Goal: Contribute content: Add original content to the website for others to see

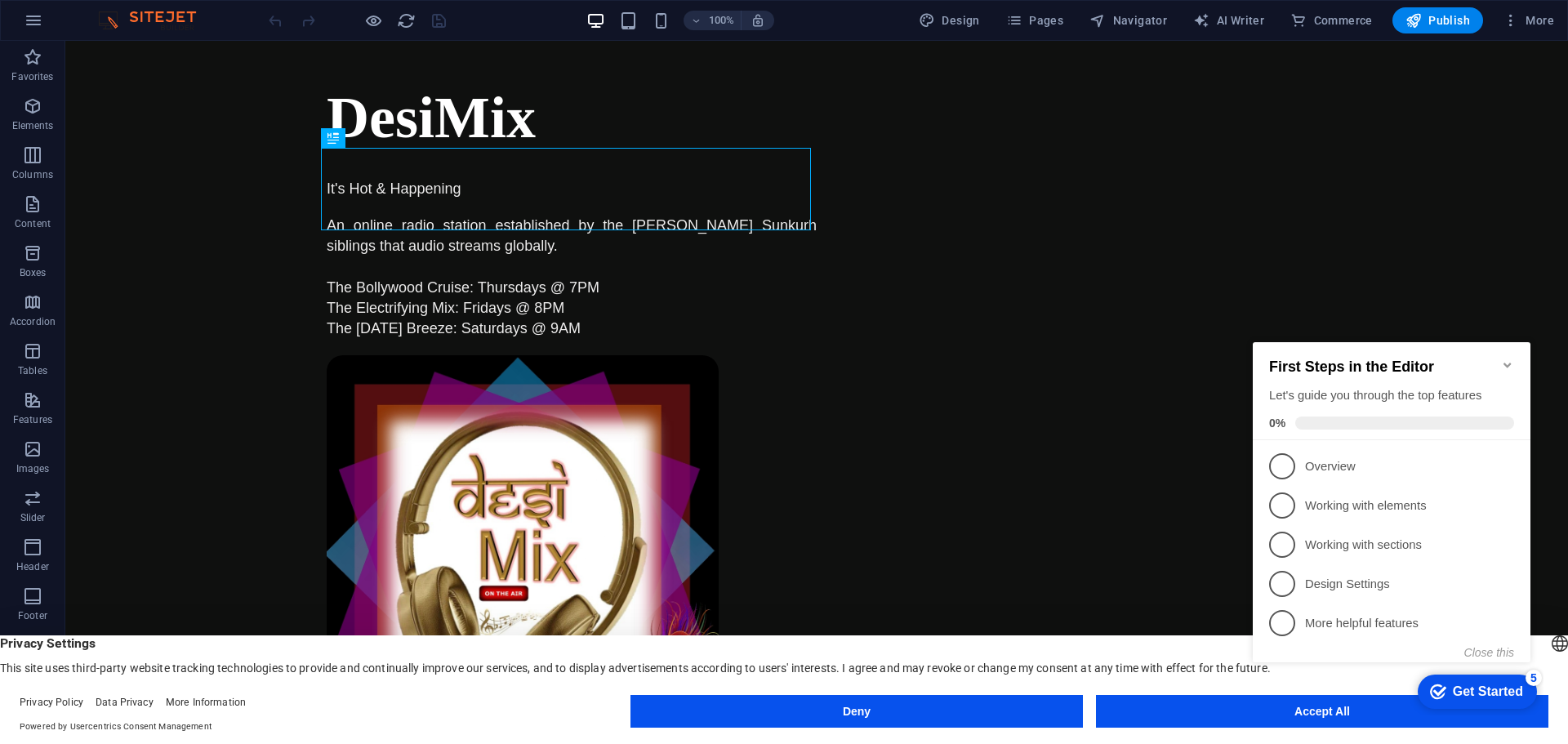
click at [1508, 362] on icon "Minimize checklist" at bounding box center [1508, 365] width 13 height 13
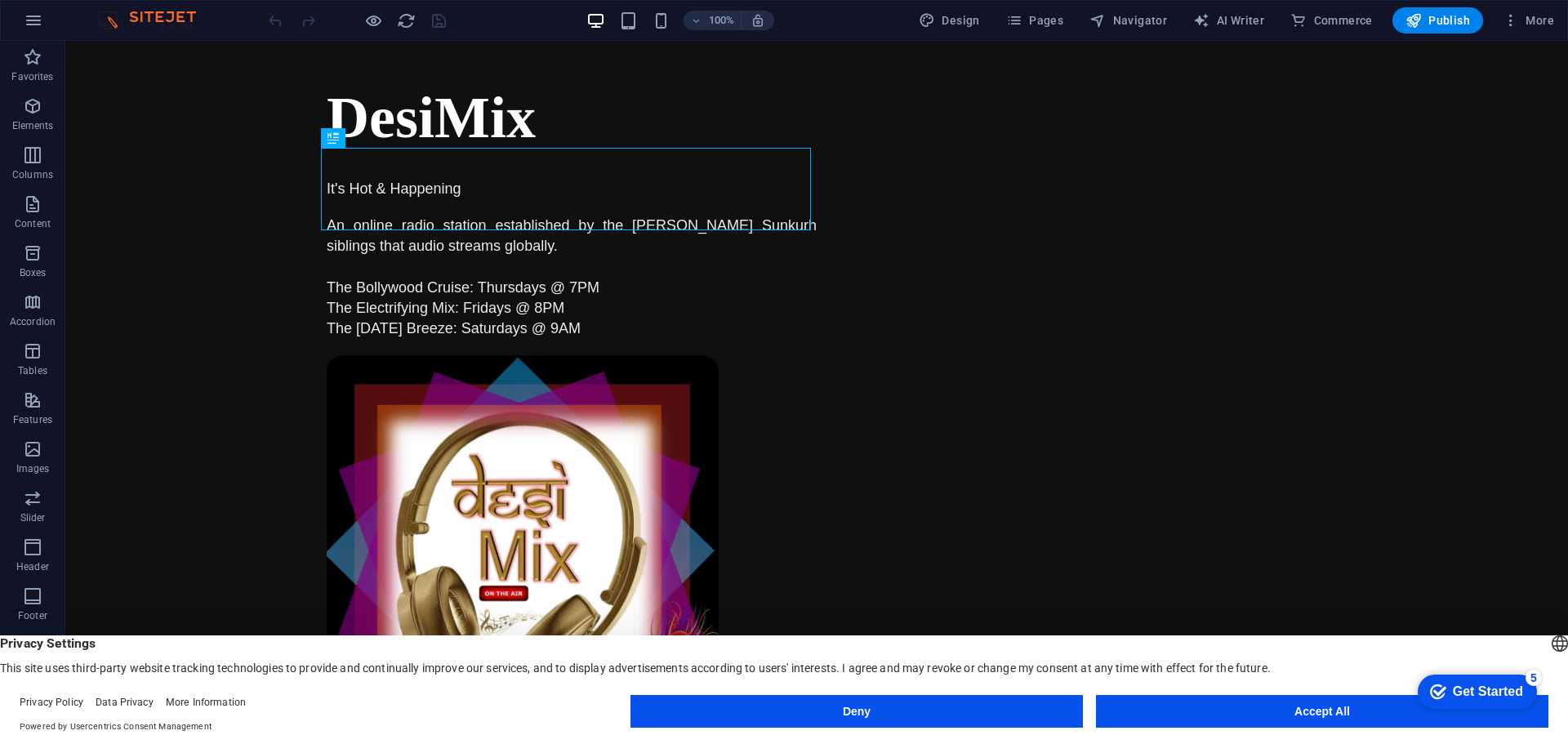
click at [1405, 716] on appcues-checklist "Contextual help checklist present on screen" at bounding box center [1474, 693] width 139 height 53
click at [1201, 708] on button "Accept All" at bounding box center [1322, 711] width 453 height 32
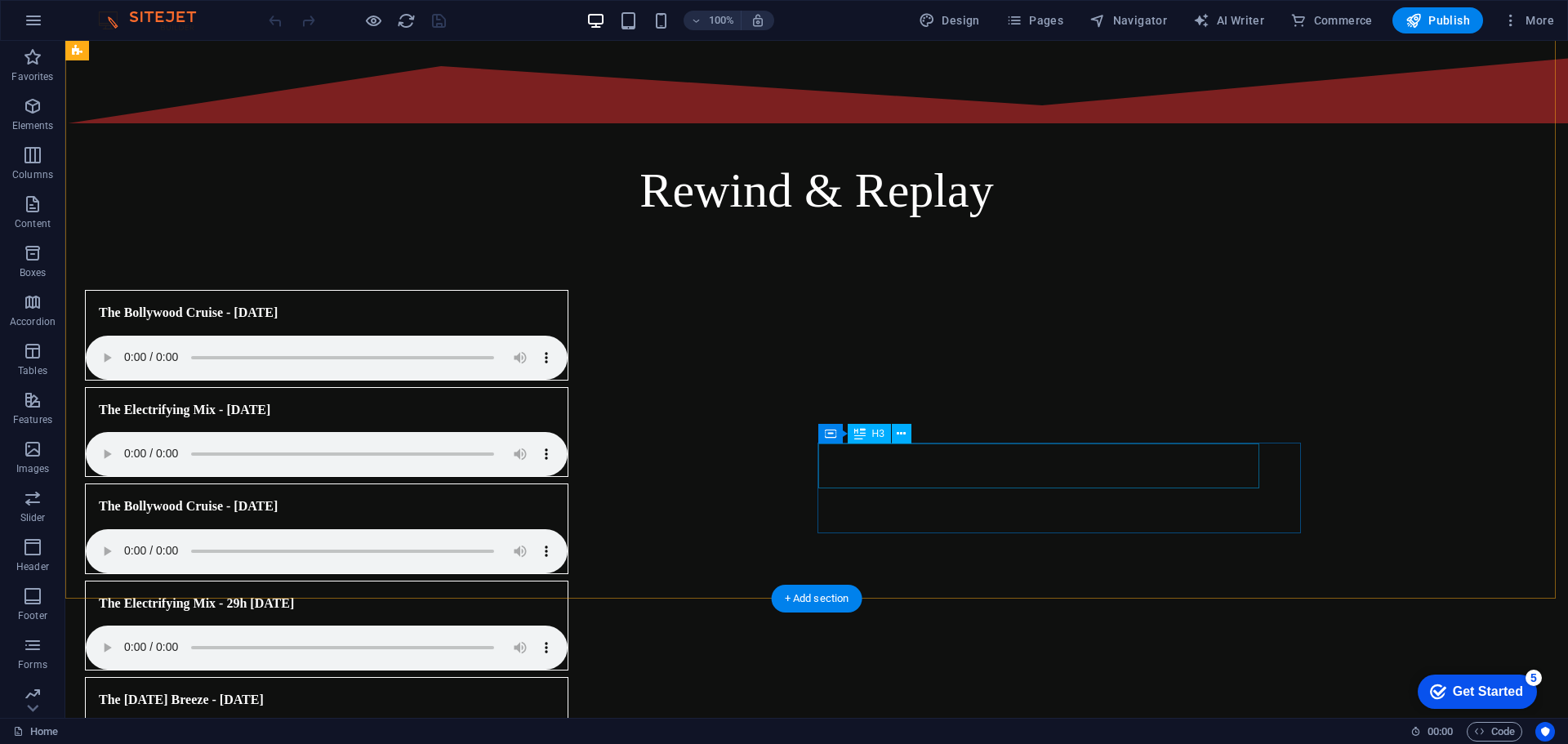
scroll to position [654, 0]
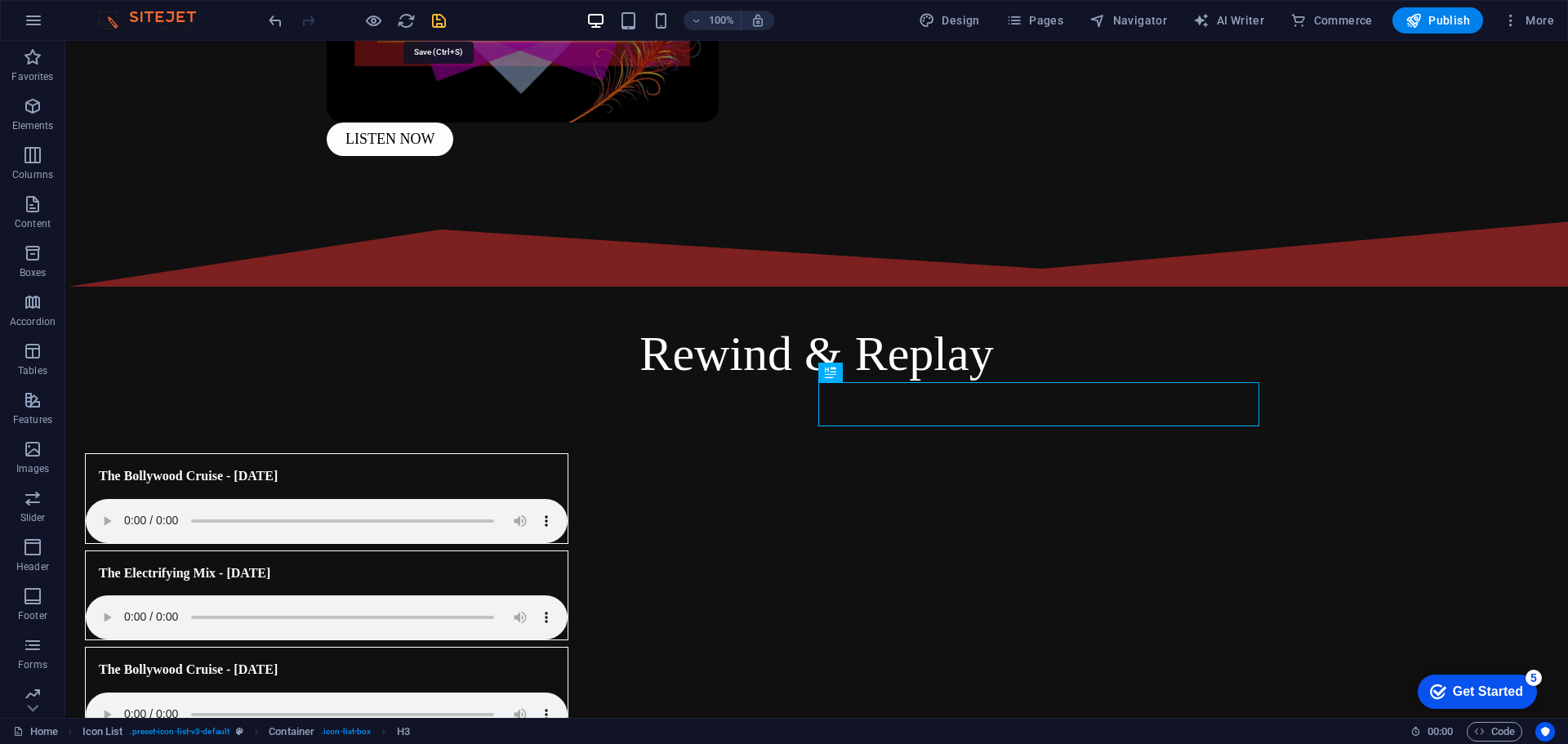
click at [443, 13] on icon "save" at bounding box center [439, 20] width 18 height 18
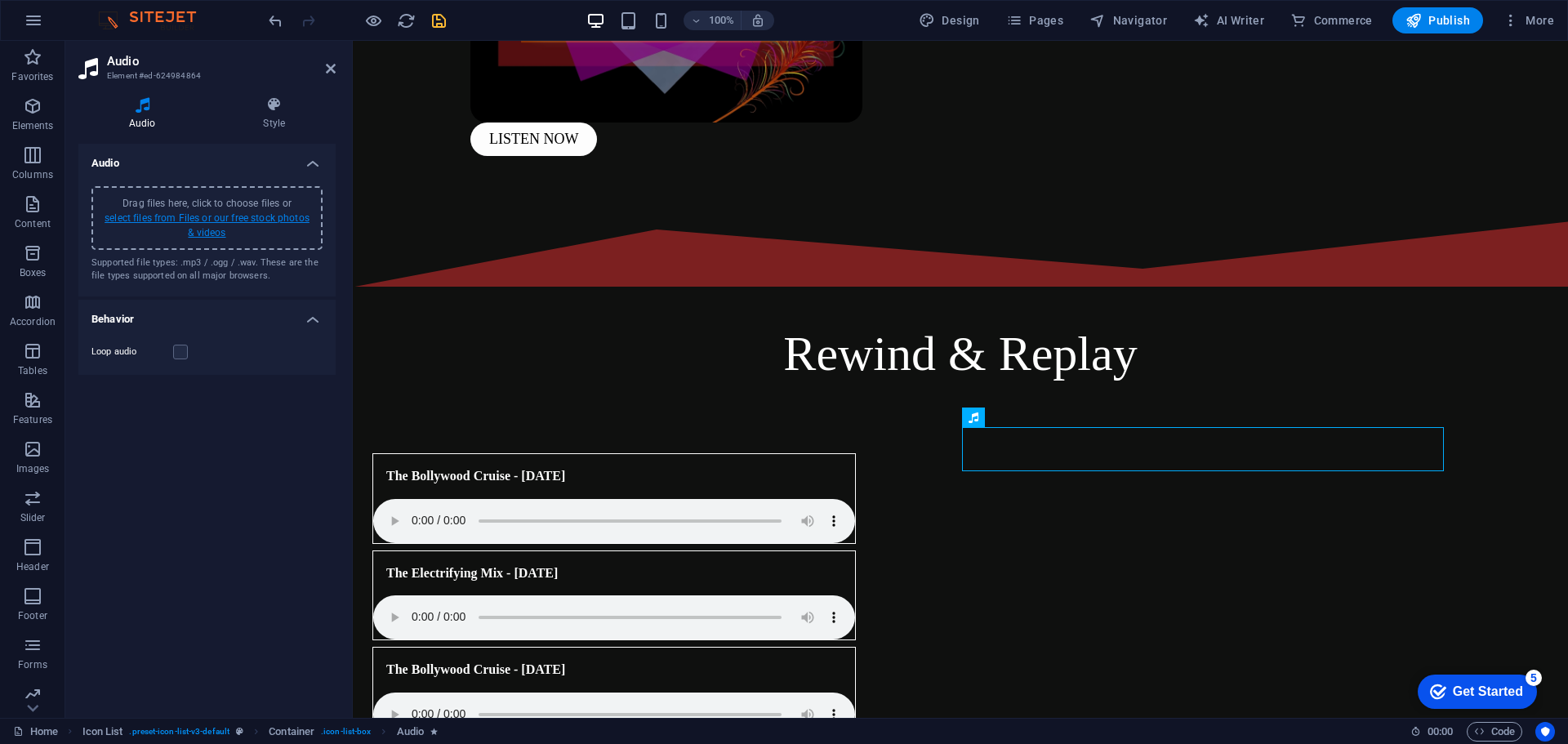
click at [185, 214] on link "select files from Files or our free stock photos & videos" at bounding box center [207, 226] width 205 height 26
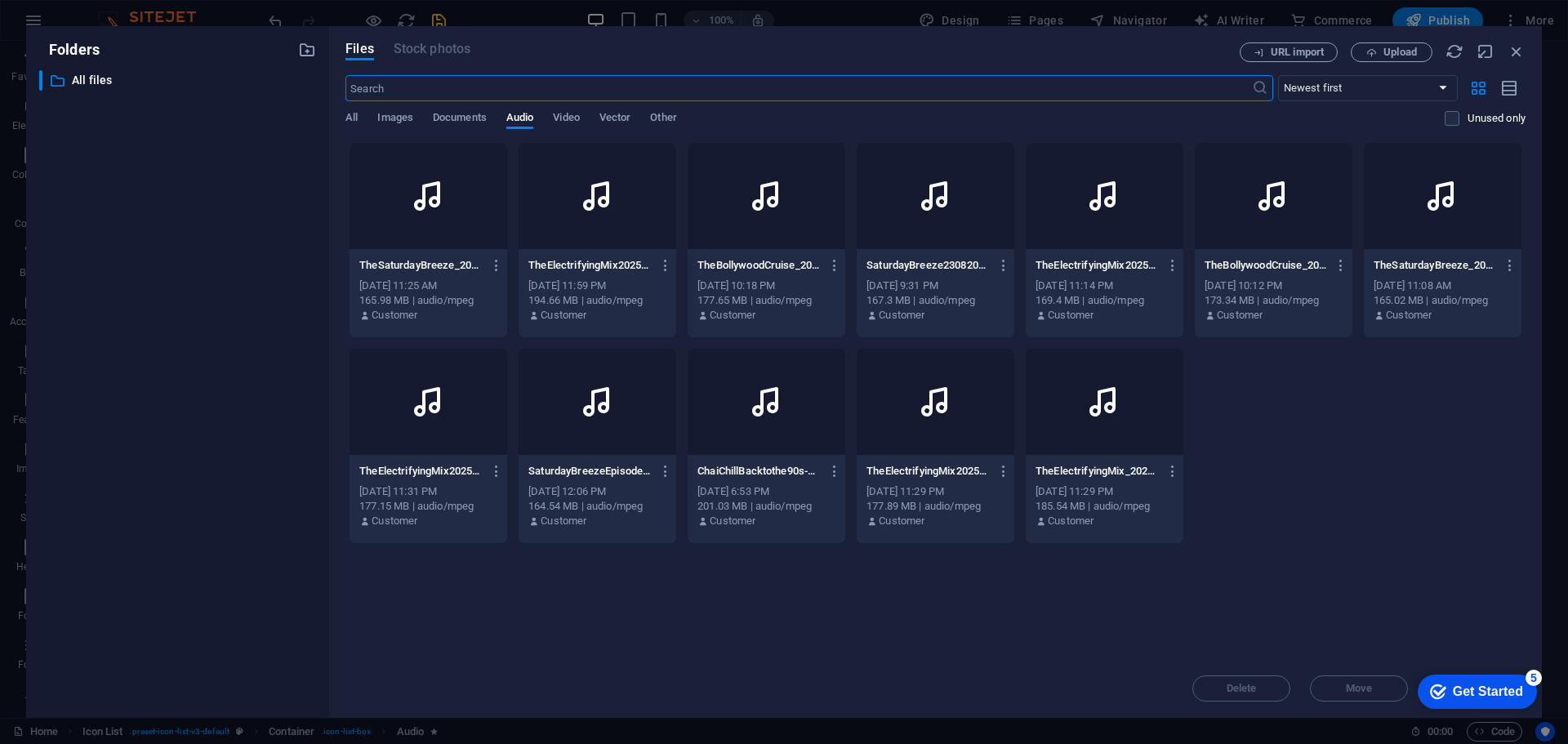
scroll to position [561, 0]
click at [492, 471] on icon "button" at bounding box center [497, 471] width 16 height 15
click at [697, 658] on div at bounding box center [784, 372] width 1568 height 744
drag, startPoint x: 1518, startPoint y: 57, endPoint x: 961, endPoint y: 167, distance: 567.8
click at [1518, 57] on icon "button" at bounding box center [1516, 52] width 18 height 18
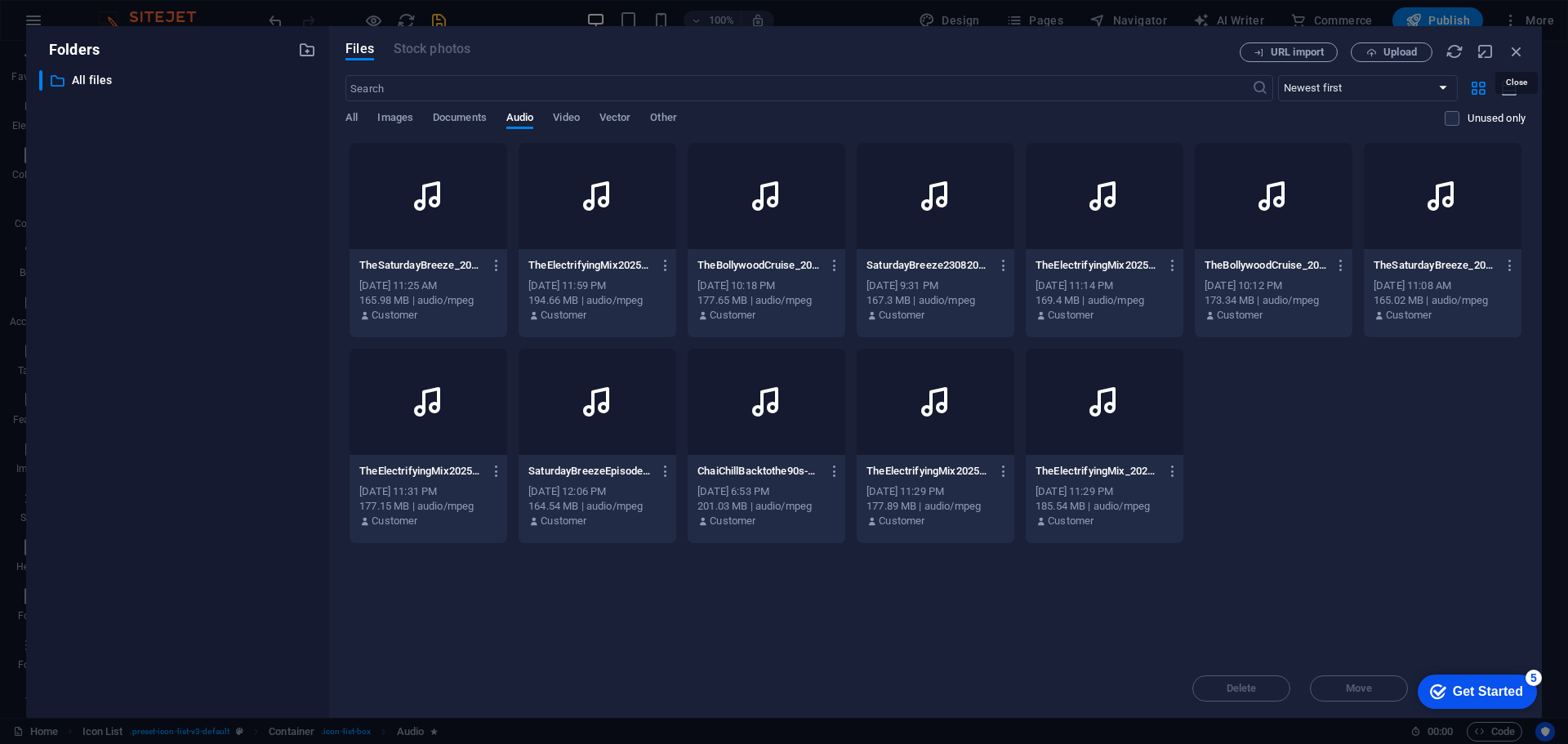
scroll to position [654, 0]
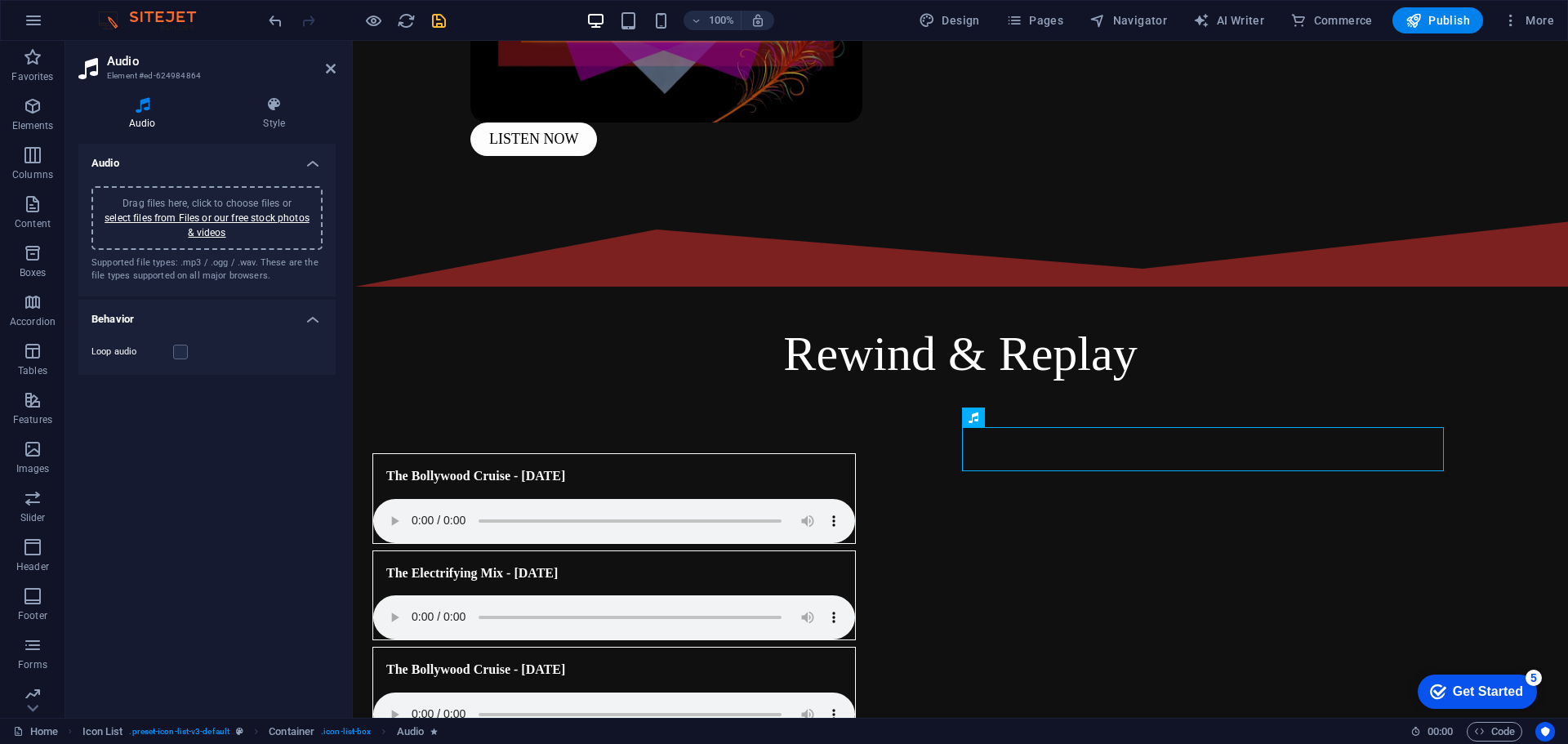
click at [165, 229] on div "Drag files here, click to choose files or select files from Files or our free s…" at bounding box center [207, 218] width 212 height 44
click at [203, 212] on link "select files from Files or our free stock photos & videos" at bounding box center [207, 226] width 205 height 26
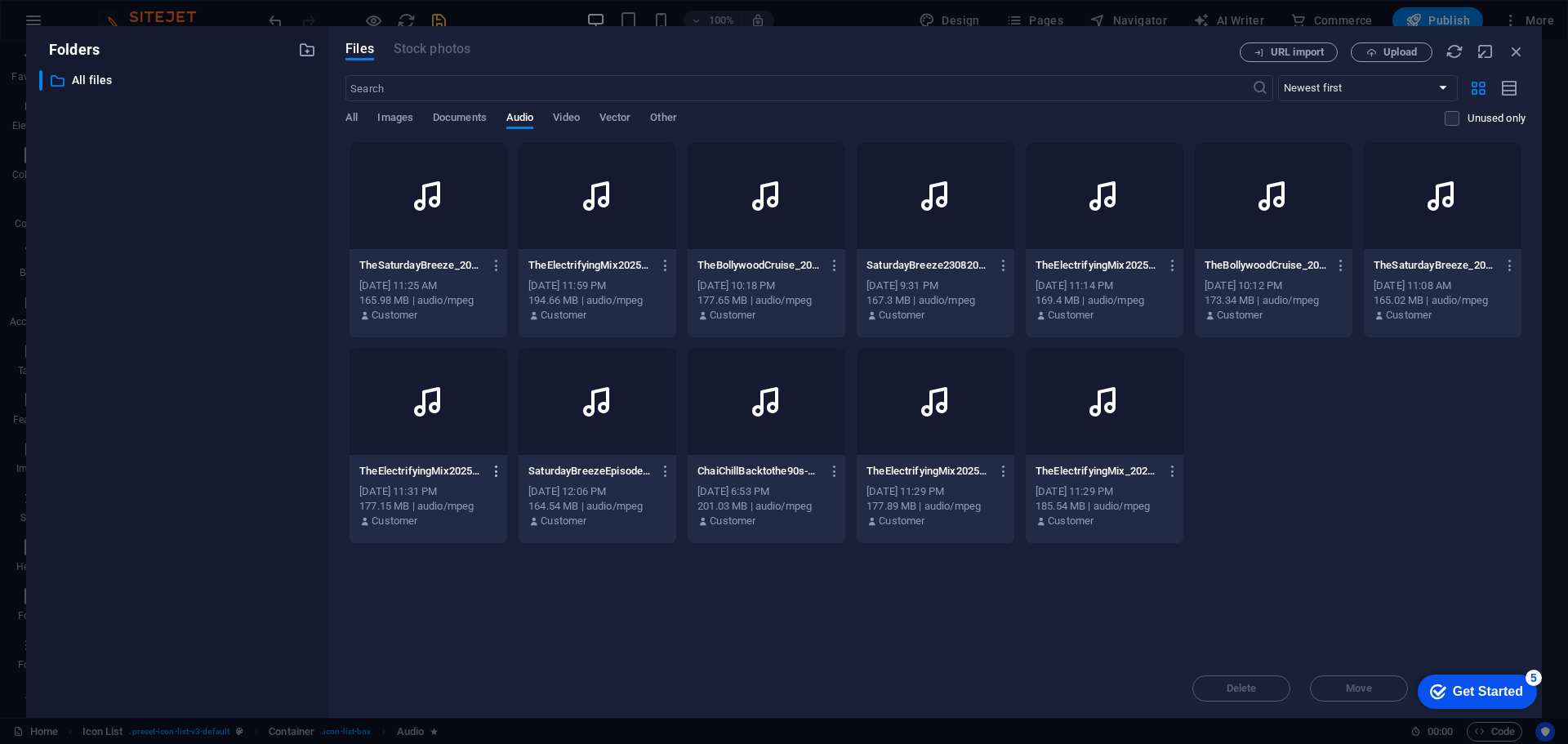
click at [495, 467] on icon "button" at bounding box center [497, 471] width 16 height 15
click at [497, 721] on h6 "Delete" at bounding box center [507, 721] width 68 height 19
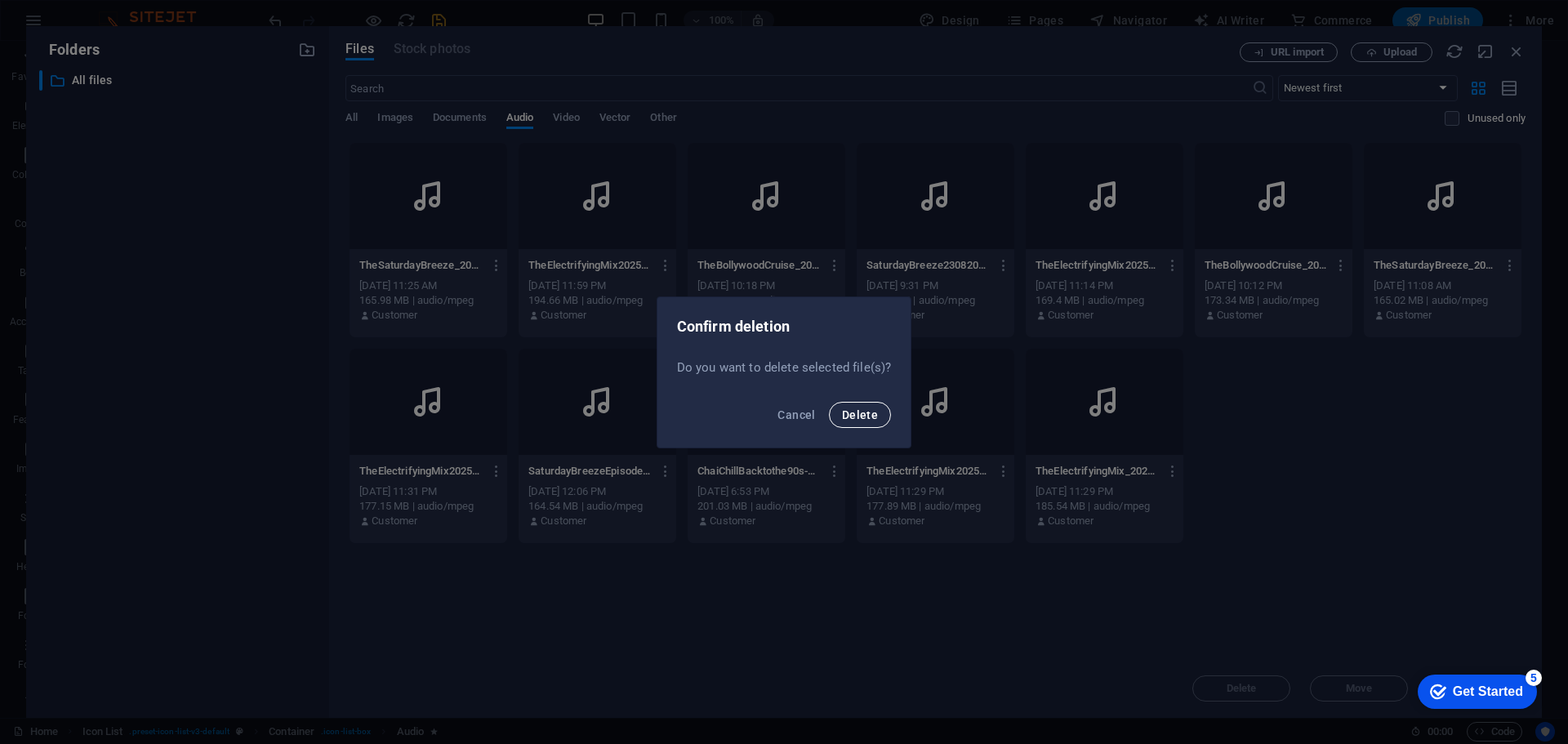
click at [853, 422] on button "Delete" at bounding box center [860, 415] width 62 height 26
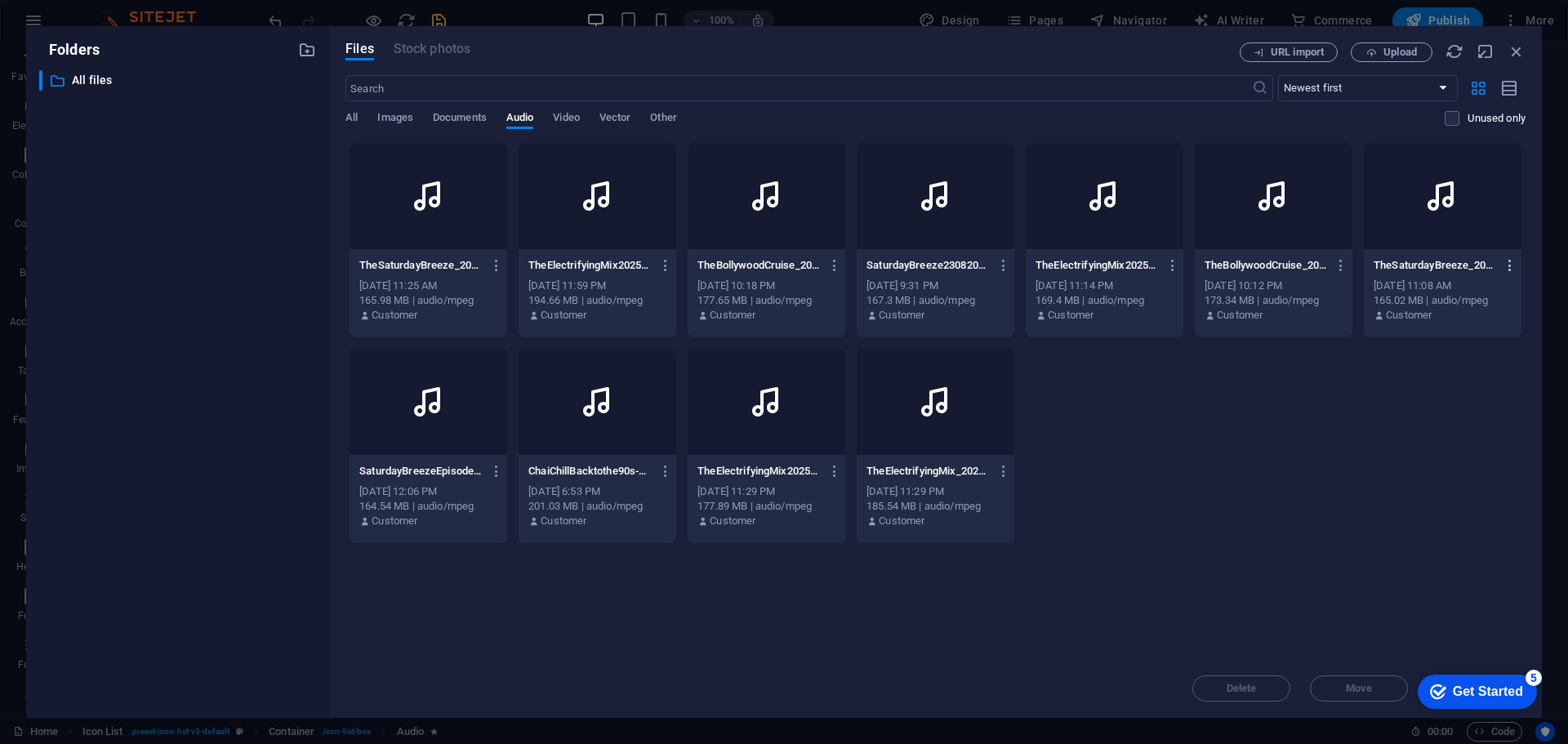
click at [1506, 265] on icon "button" at bounding box center [1511, 265] width 16 height 15
click at [1507, 551] on h6 "Delete" at bounding box center [1510, 543] width 68 height 19
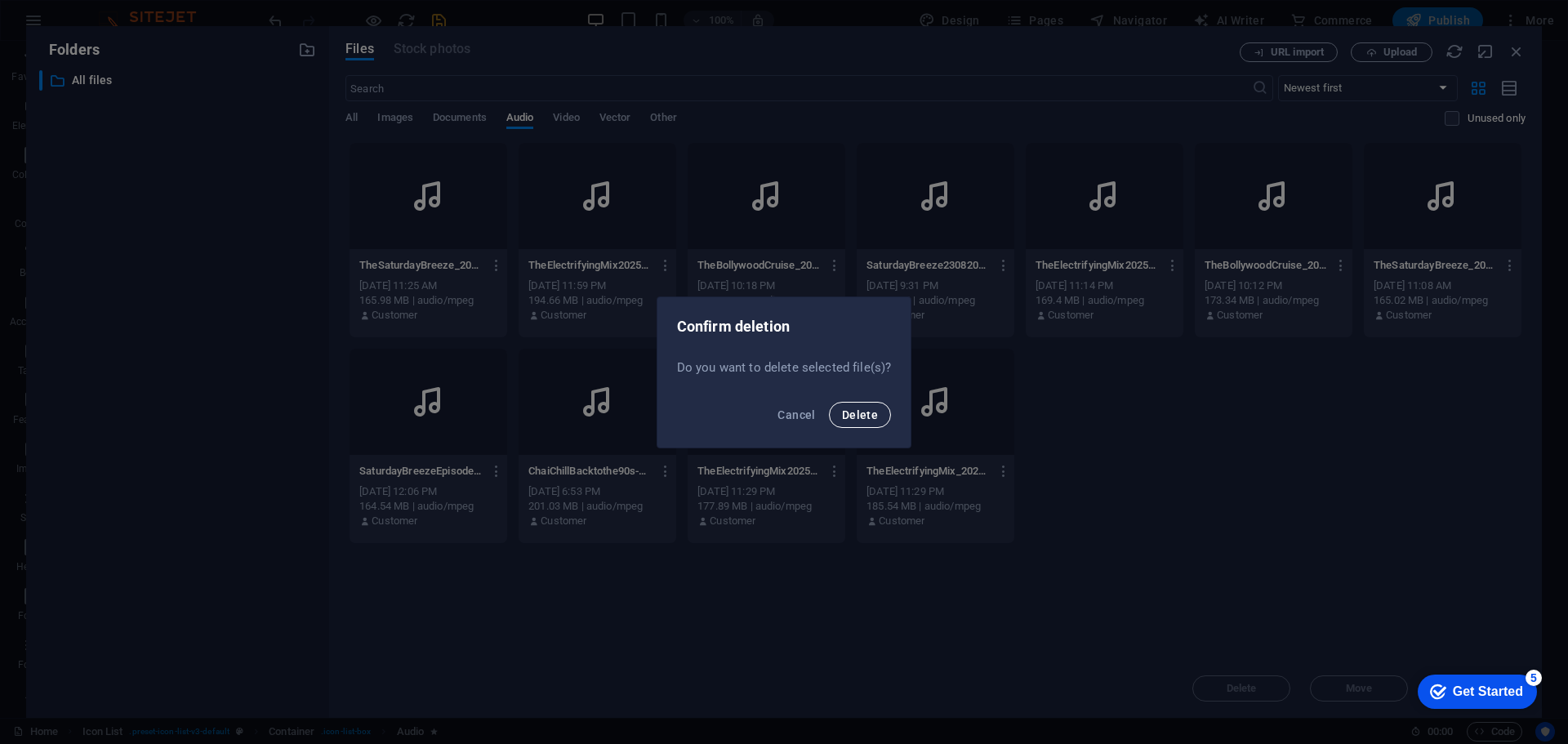
click at [864, 421] on span "Delete" at bounding box center [860, 414] width 36 height 13
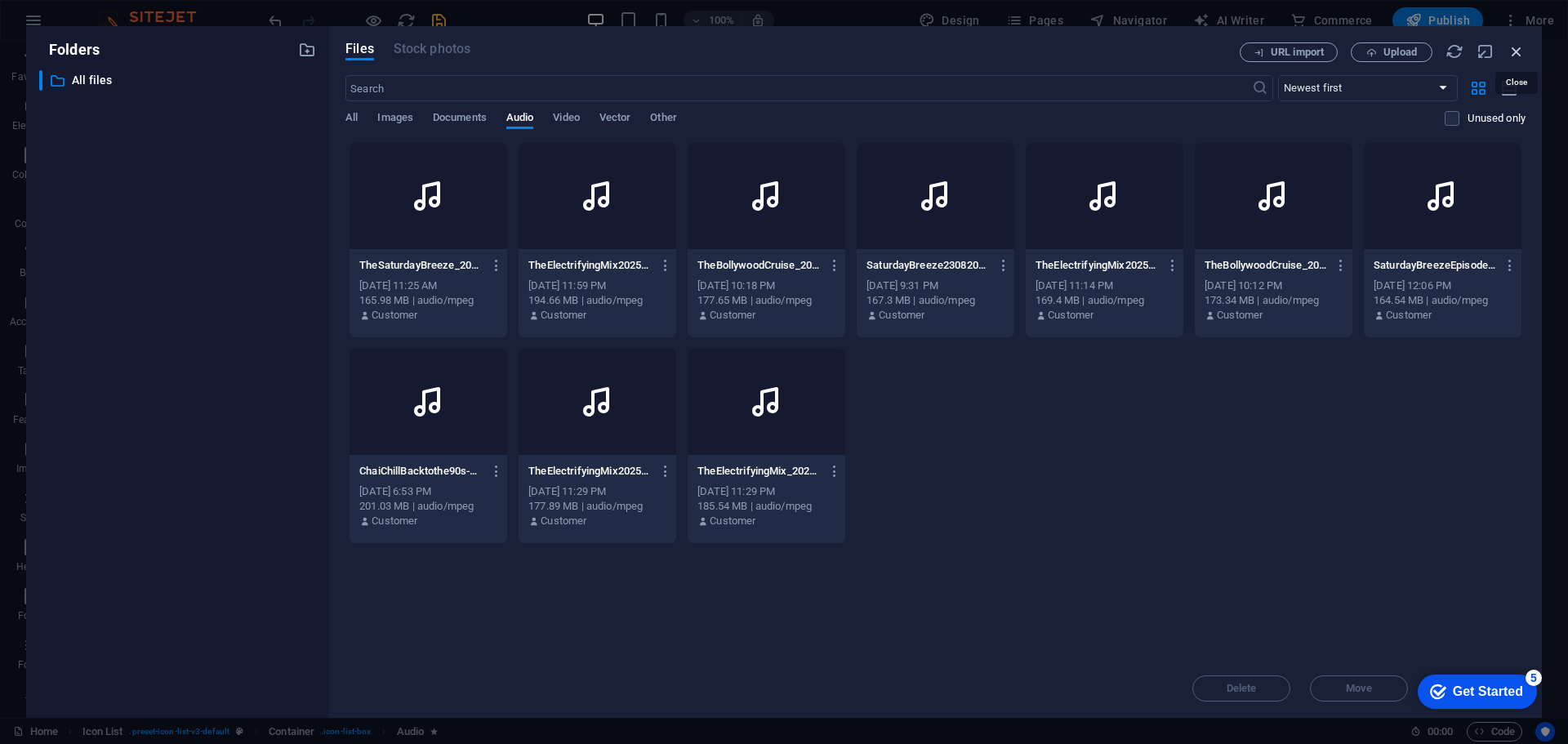
click at [1515, 52] on icon "button" at bounding box center [1516, 52] width 18 height 18
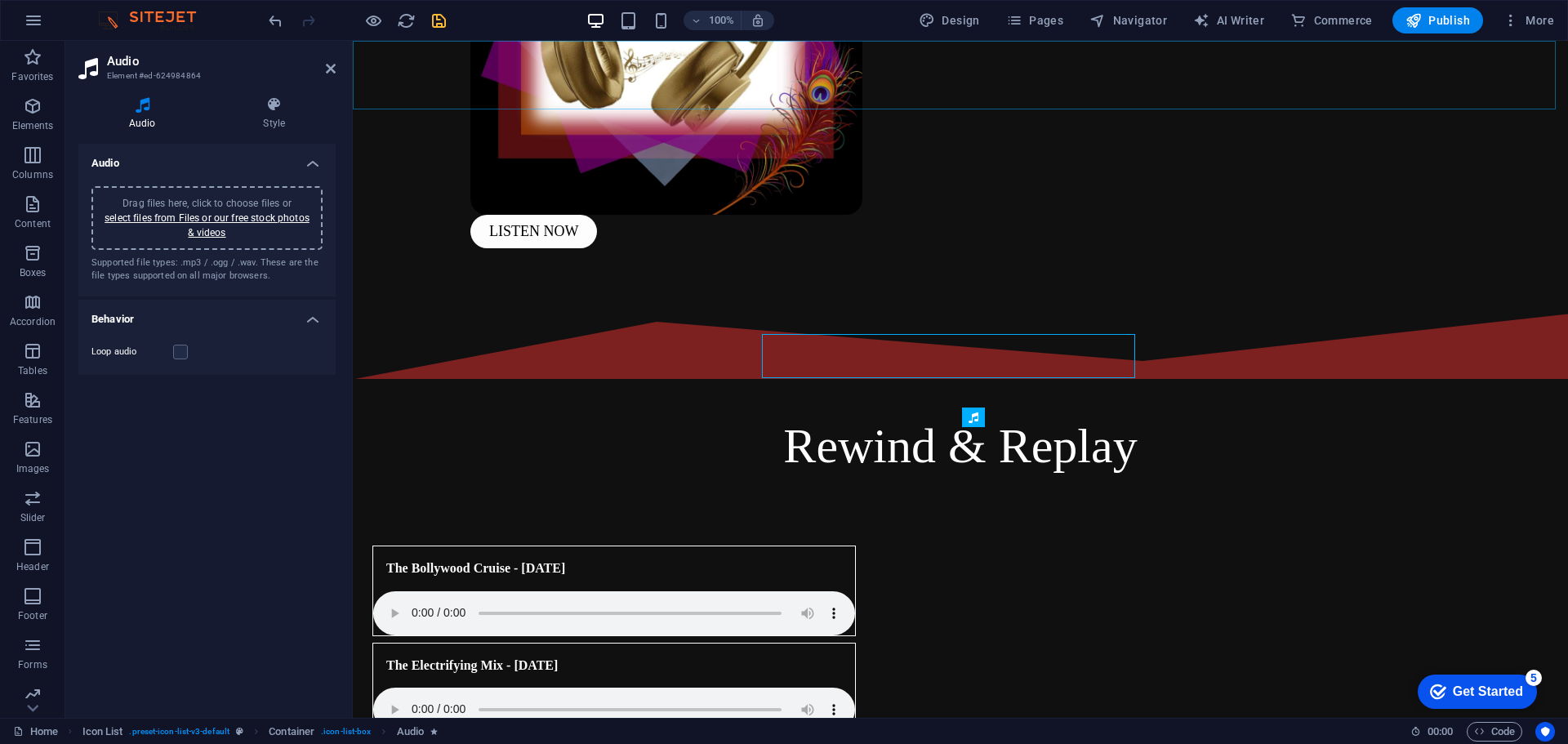
scroll to position [654, 0]
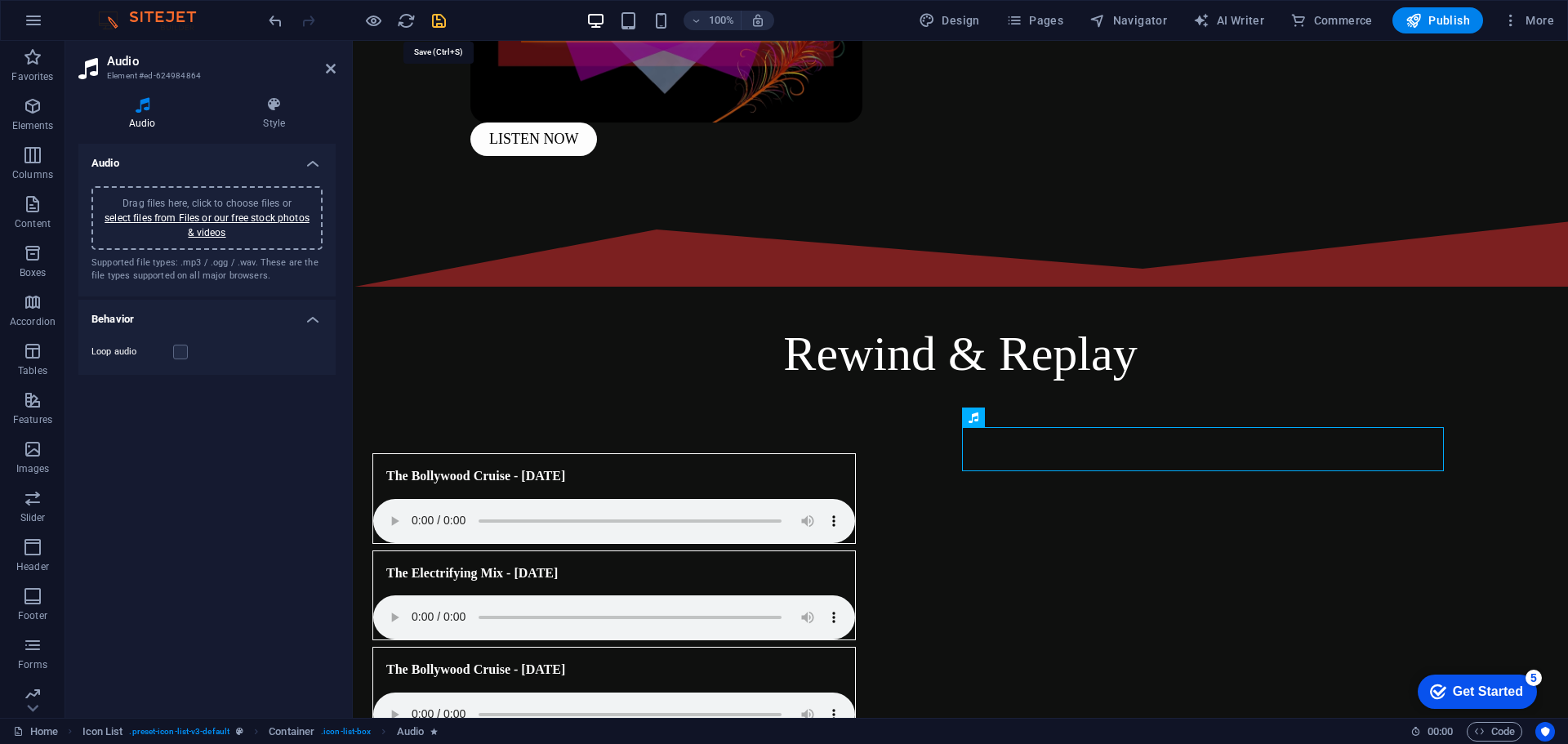
click at [446, 25] on icon "save" at bounding box center [439, 20] width 18 height 18
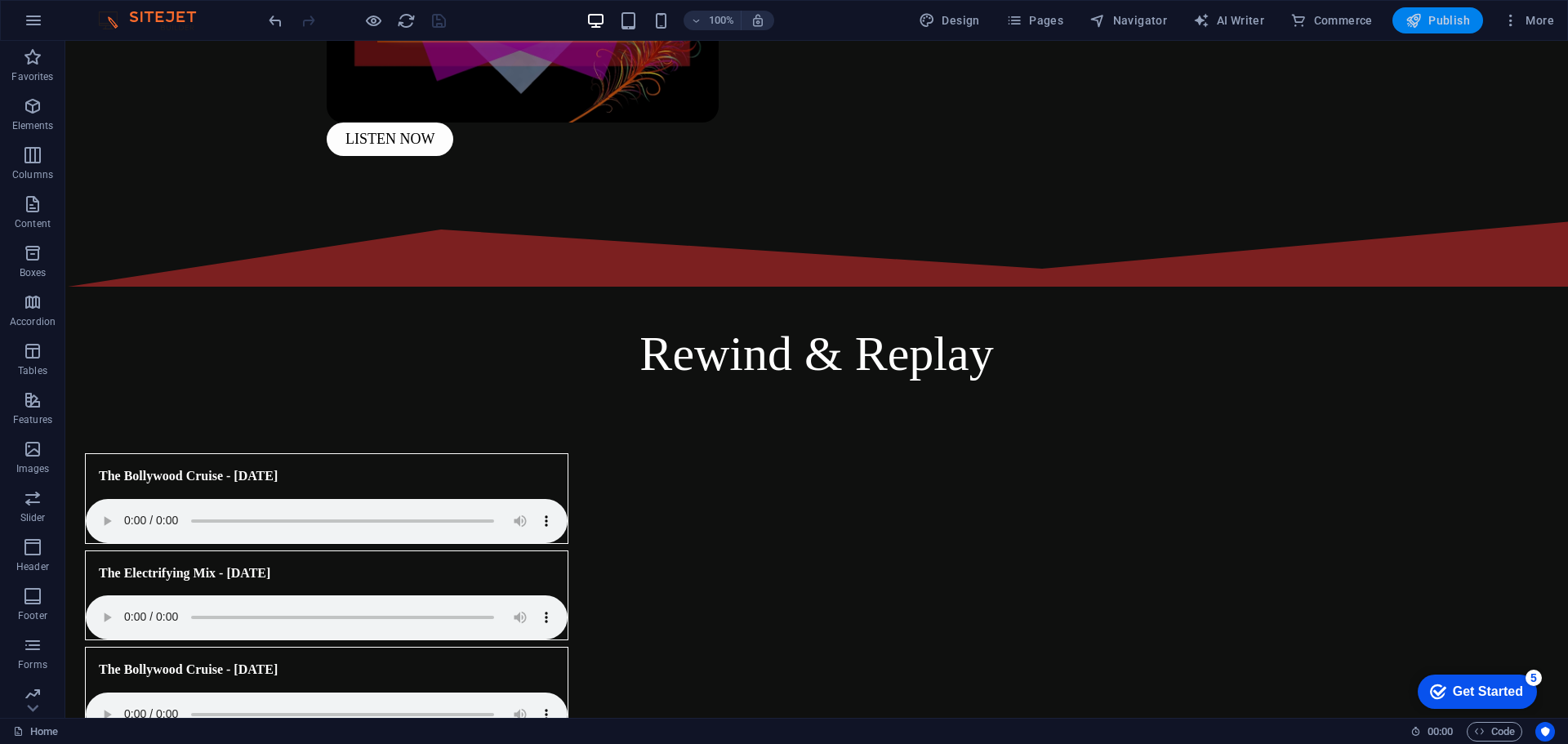
click at [1439, 20] on span "Publish" at bounding box center [1438, 20] width 65 height 17
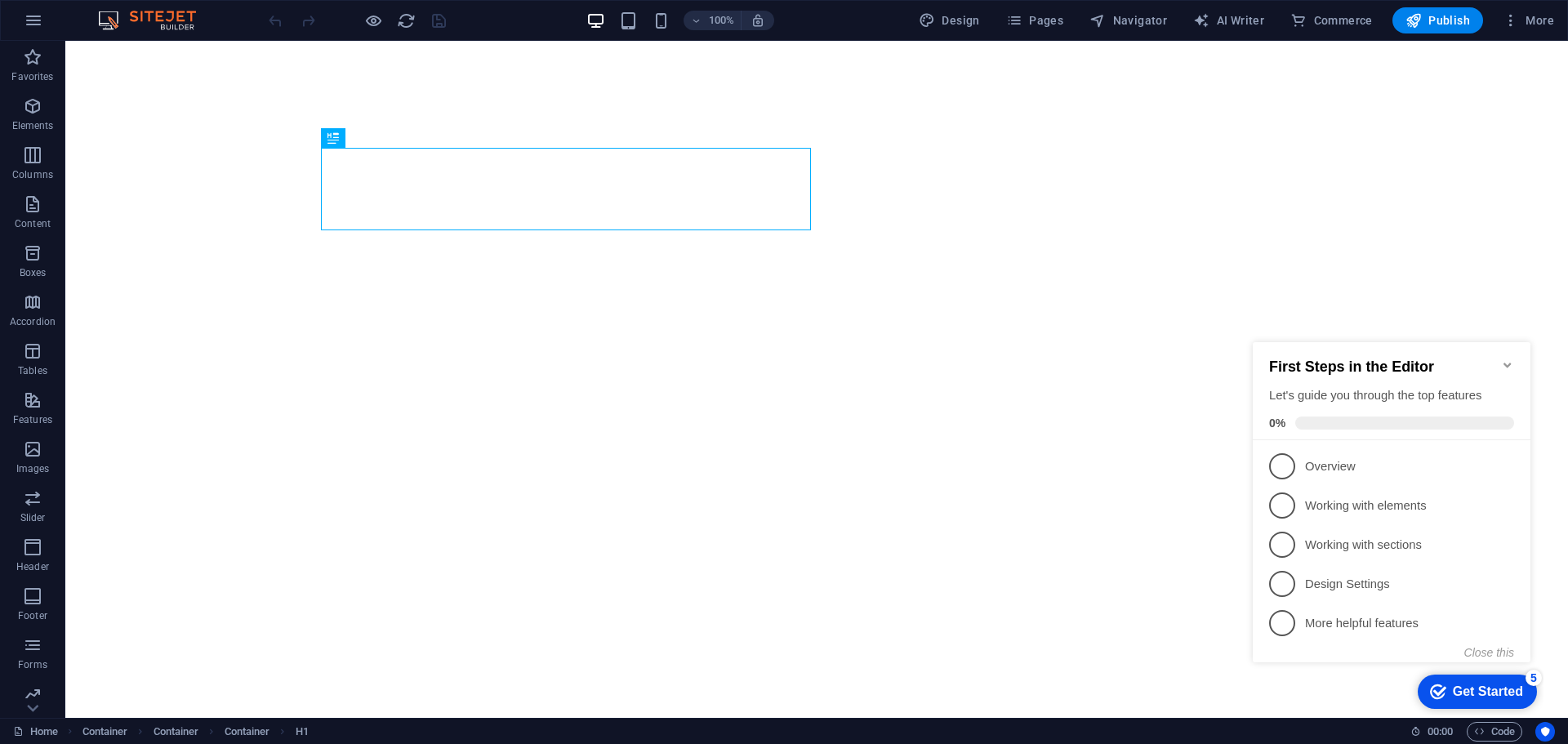
click at [1505, 358] on icon "Minimize checklist" at bounding box center [1508, 365] width 13 height 13
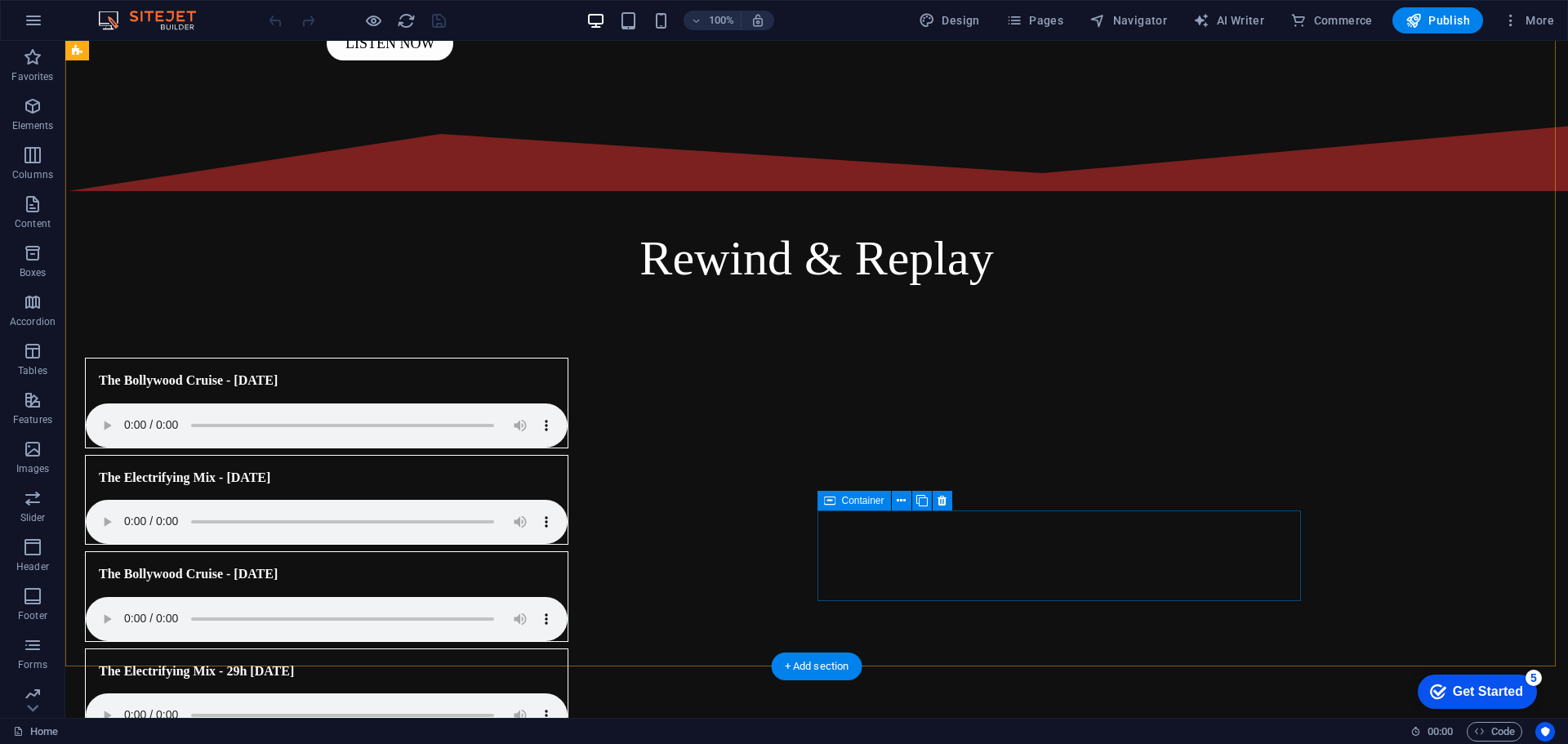
scroll to position [750, 0]
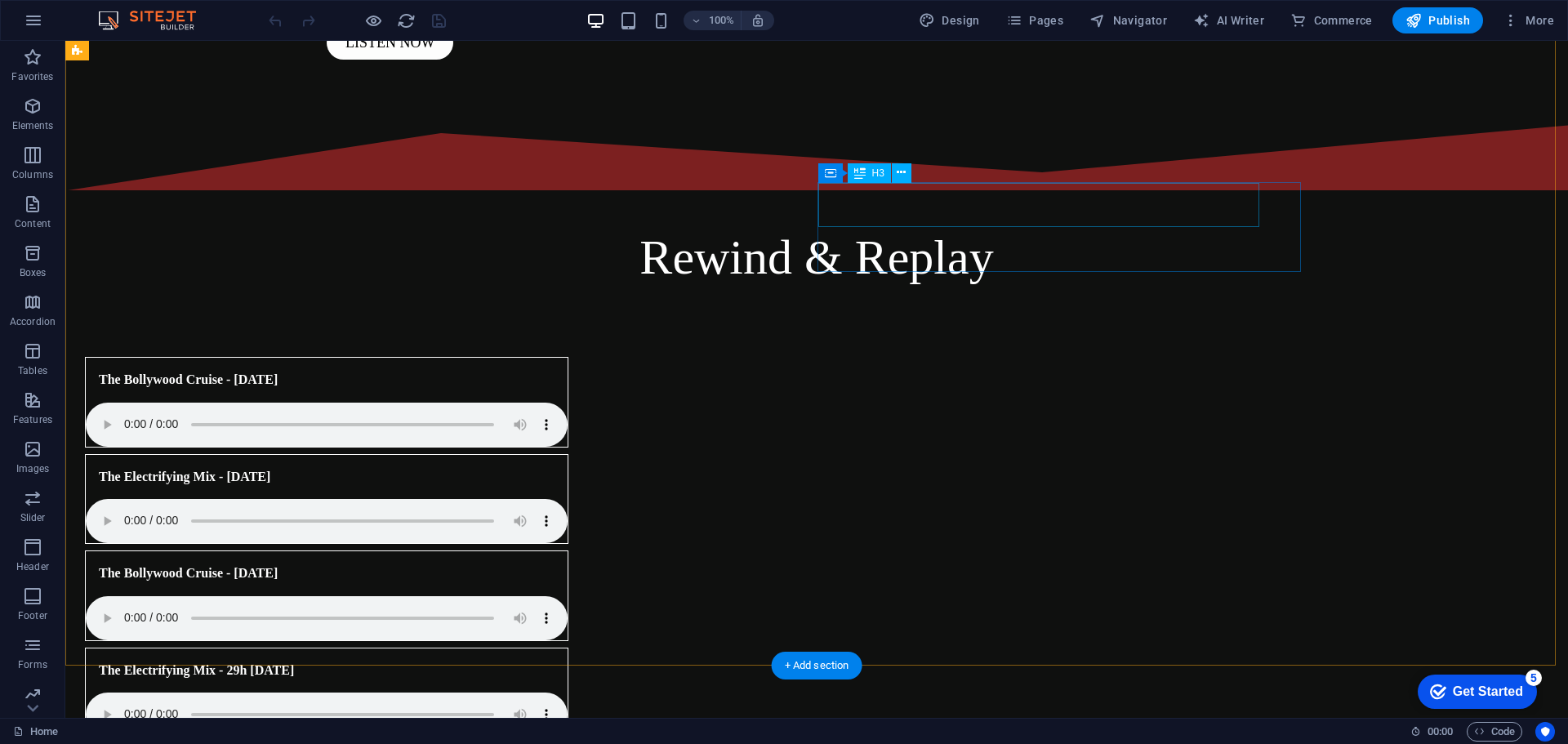
click at [527, 649] on div "The Electrifying Mix - 29h [DATE]" at bounding box center [306, 671] width 441 height 44
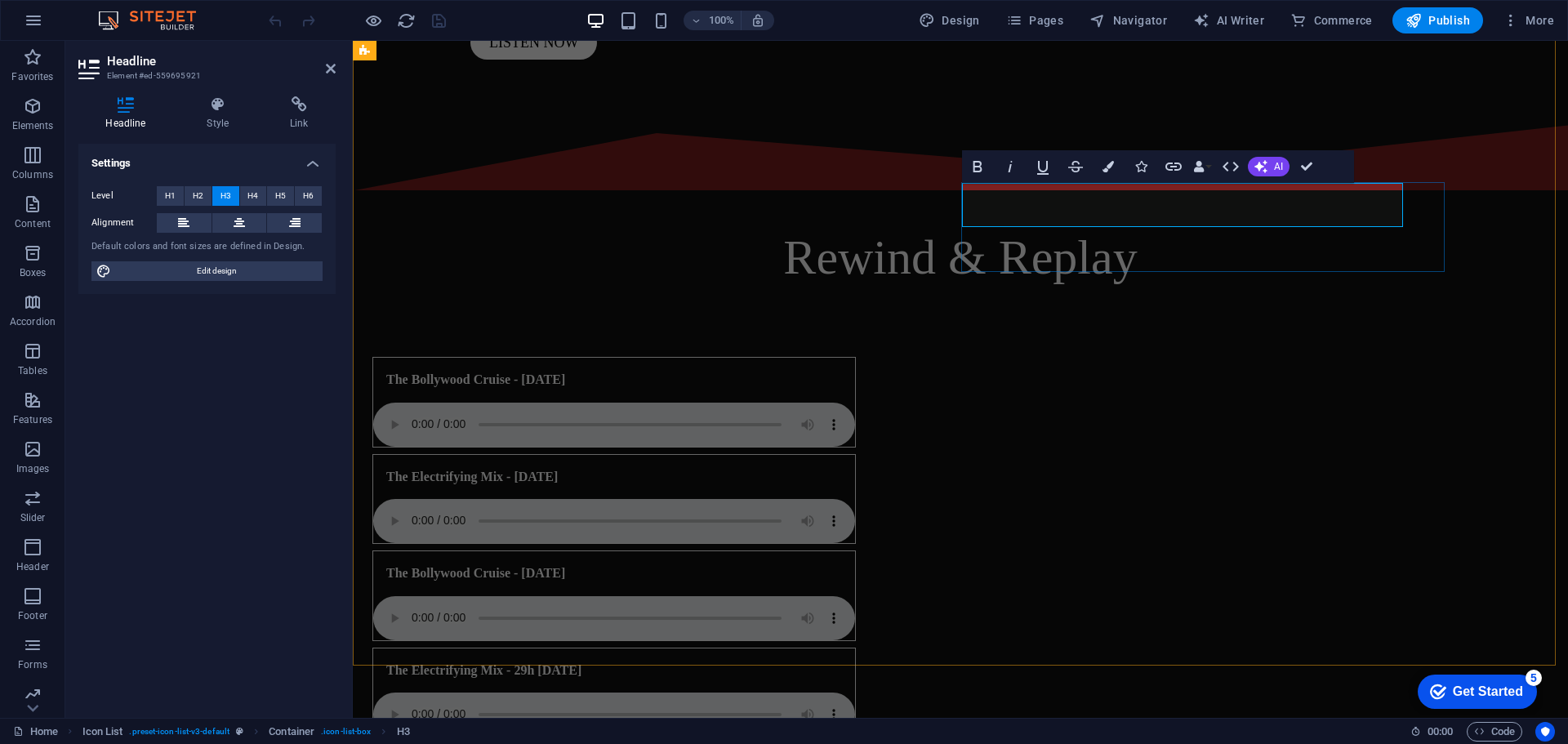
click at [581, 662] on h3 "The Electrifying Mix - 29h [DATE]" at bounding box center [483, 671] width 195 height 18
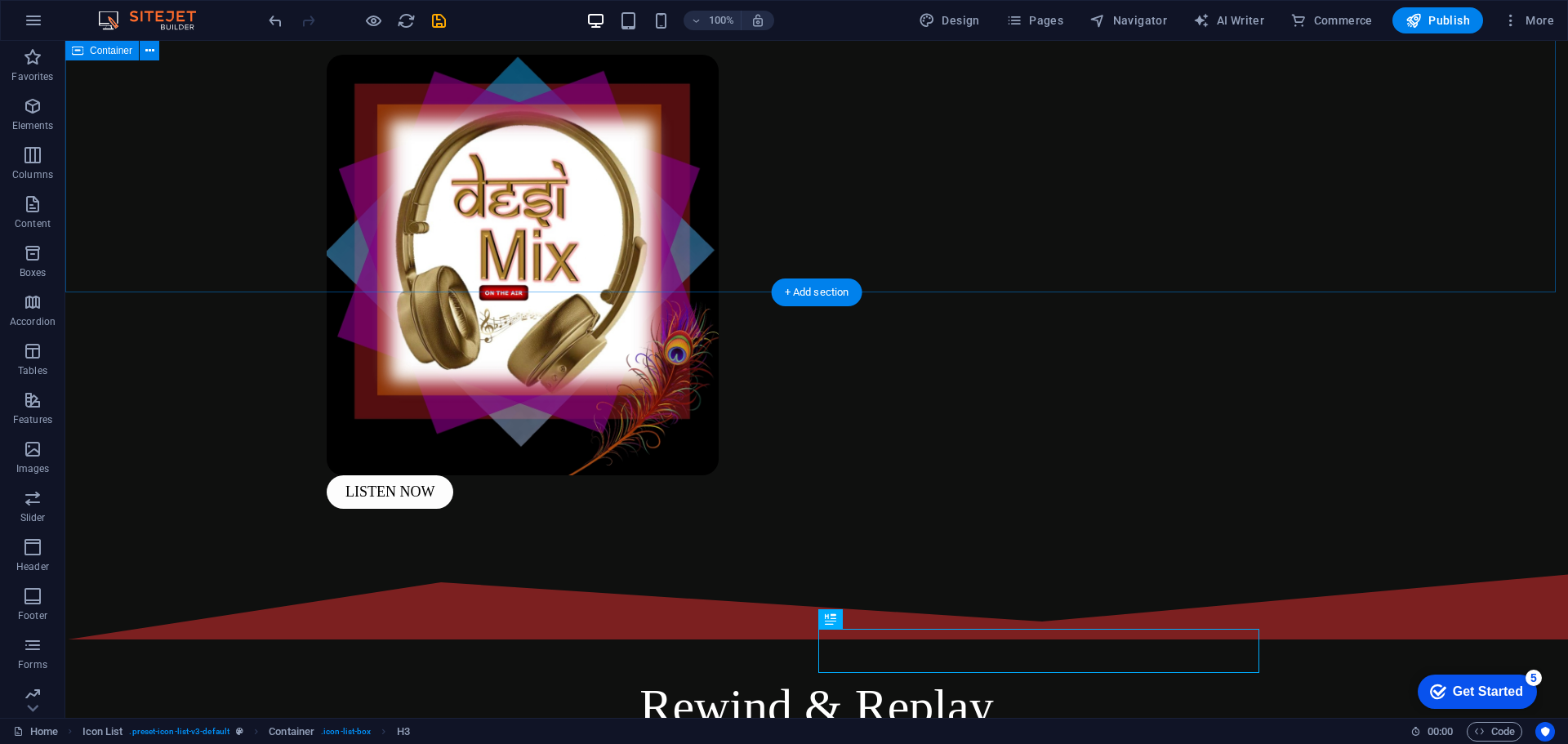
scroll to position [294, 0]
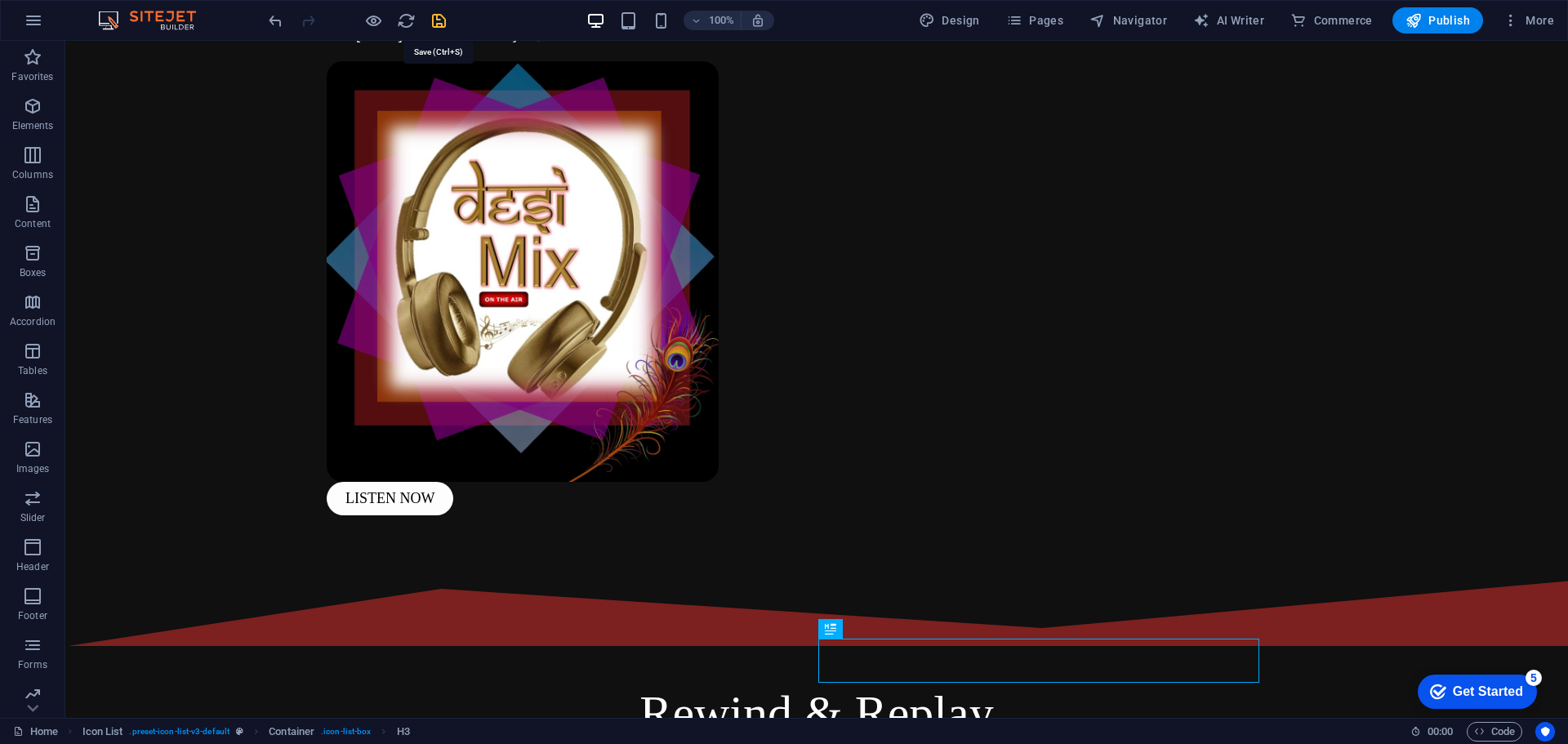
click at [444, 20] on icon "save" at bounding box center [439, 20] width 18 height 18
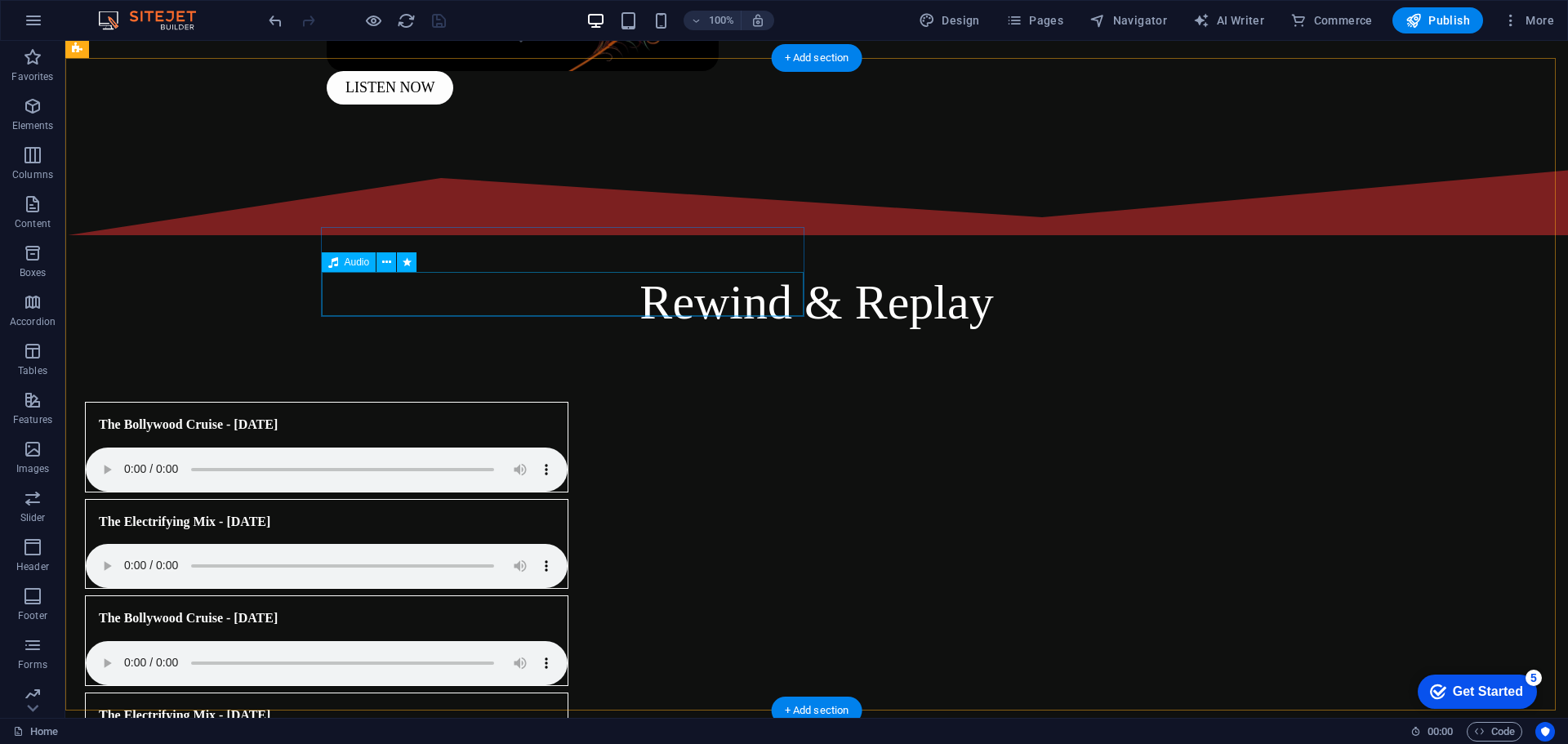
scroll to position [706, 0]
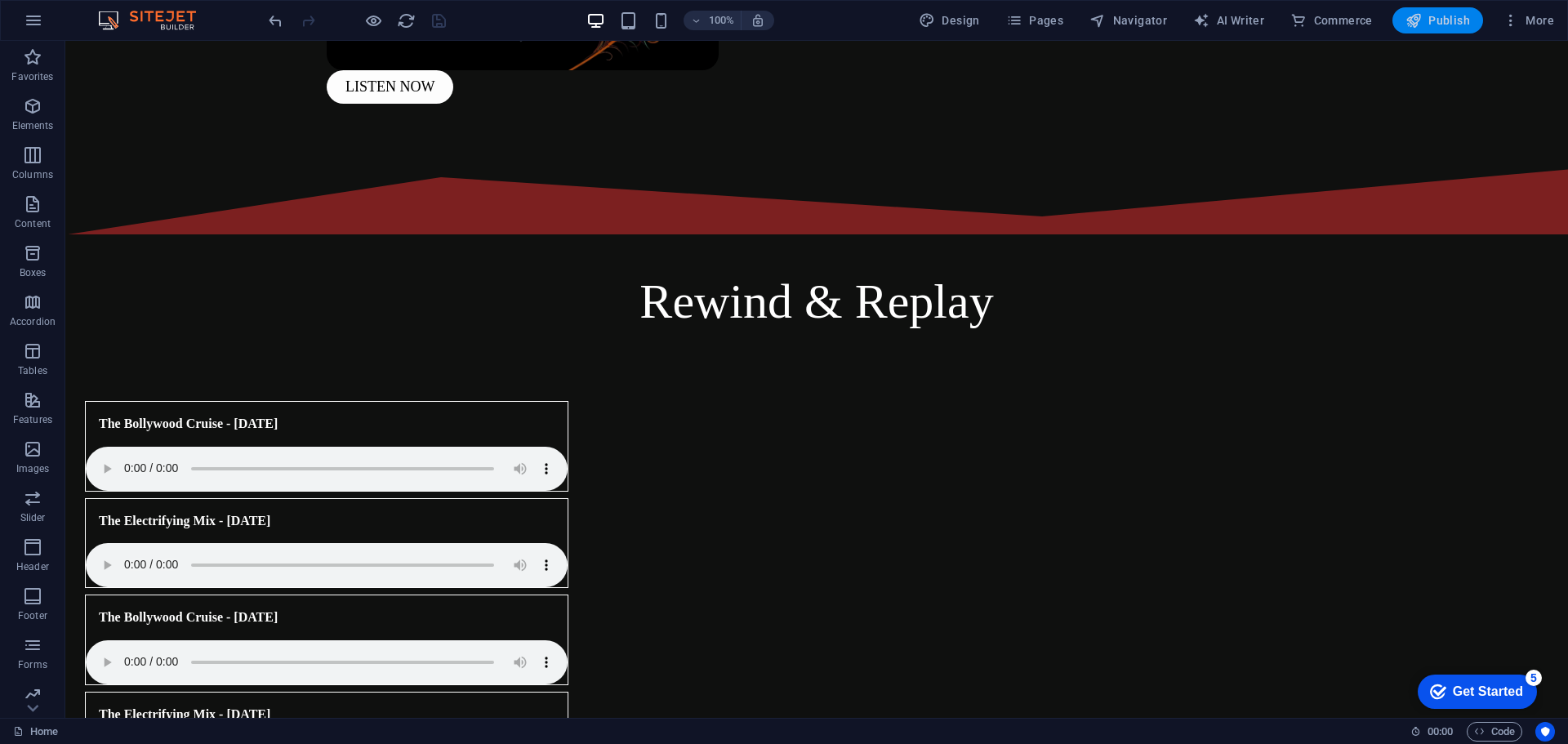
click at [1426, 20] on span "Publish" at bounding box center [1438, 20] width 65 height 17
